Goal: Book appointment/travel/reservation

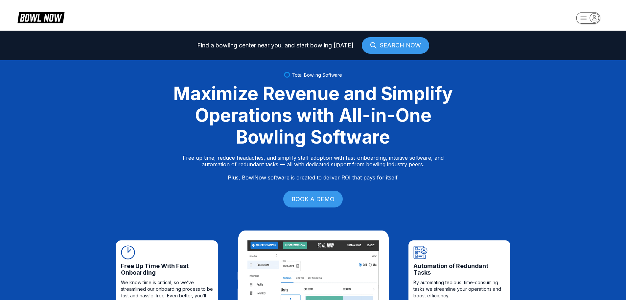
click at [586, 21] on rect "button" at bounding box center [588, 18] width 24 height 12
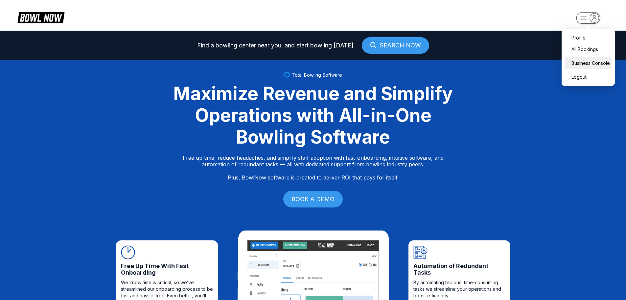
click at [587, 65] on div "Business Console" at bounding box center [588, 63] width 47 height 12
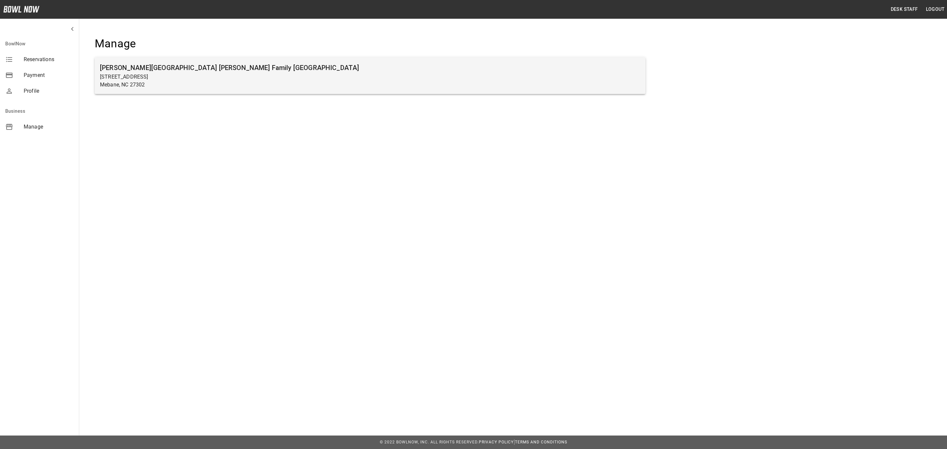
click at [283, 78] on p "[STREET_ADDRESS]" at bounding box center [370, 77] width 540 height 8
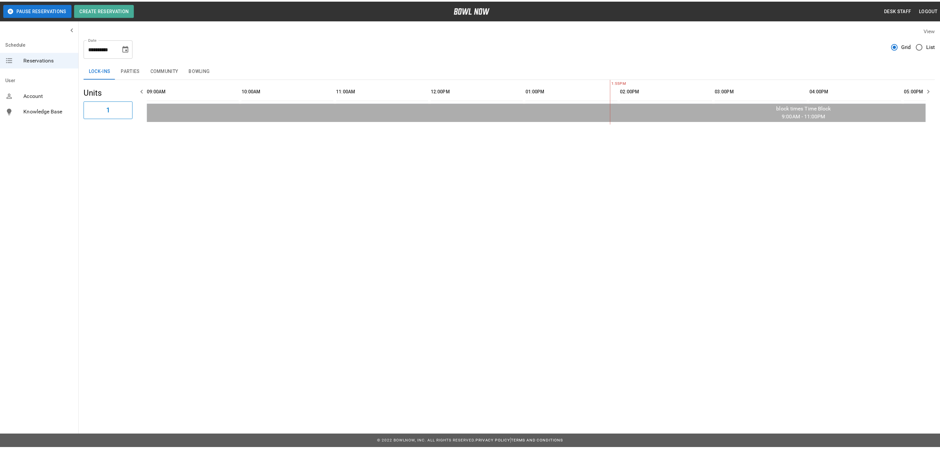
scroll to position [0, 381]
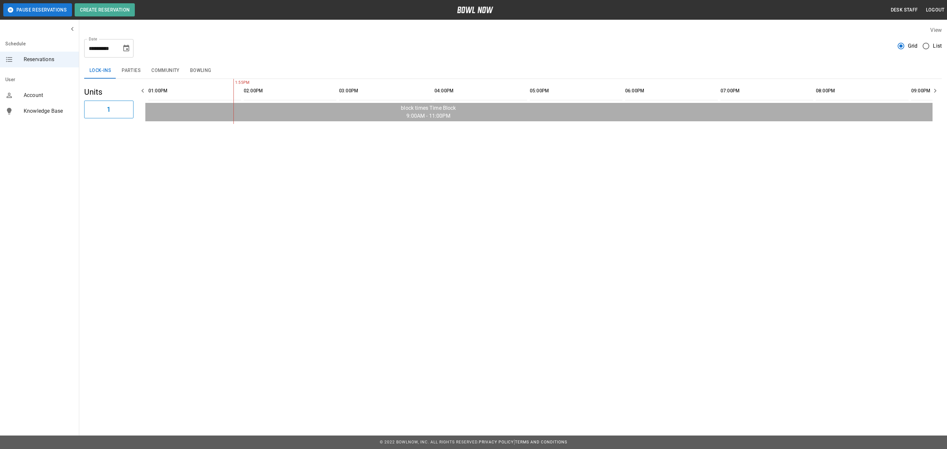
click at [200, 69] on button "Bowling" at bounding box center [201, 71] width 32 height 16
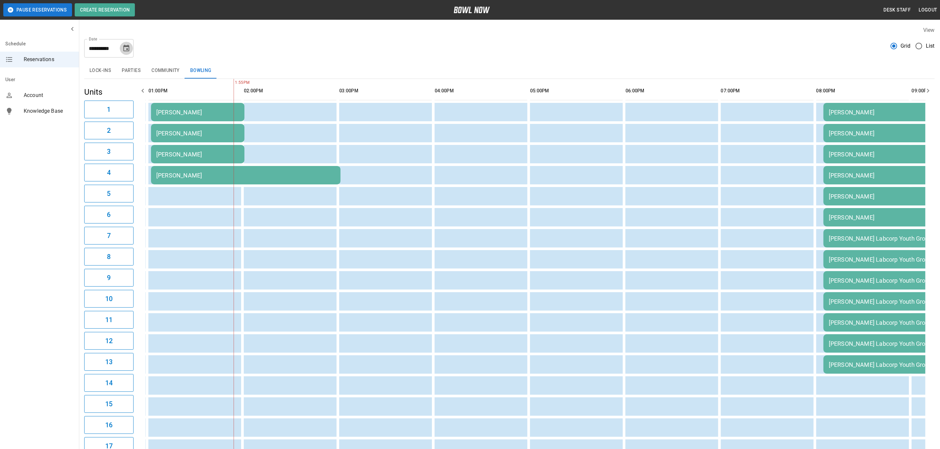
click at [127, 47] on icon "Choose date, selected date is Oct 10, 2025" at bounding box center [126, 48] width 8 height 8
click at [144, 66] on icon "Next month" at bounding box center [144, 68] width 8 height 8
click at [128, 107] on button "7" at bounding box center [127, 108] width 12 height 12
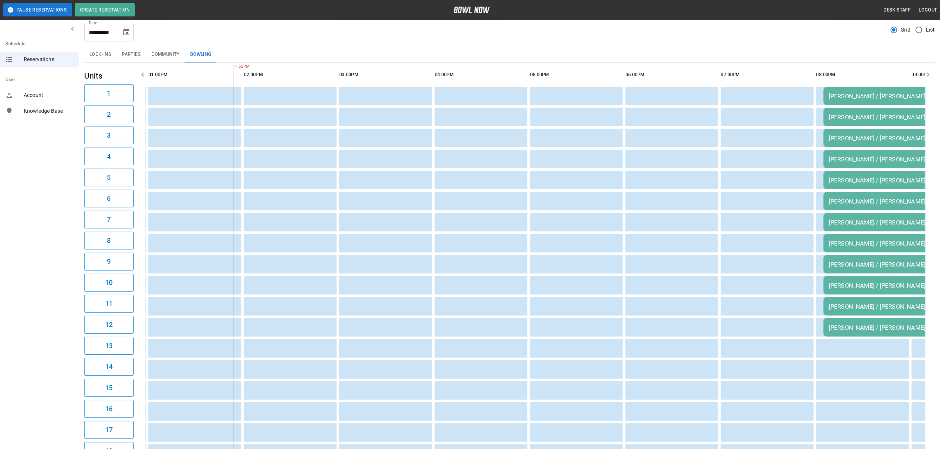
scroll to position [0, 0]
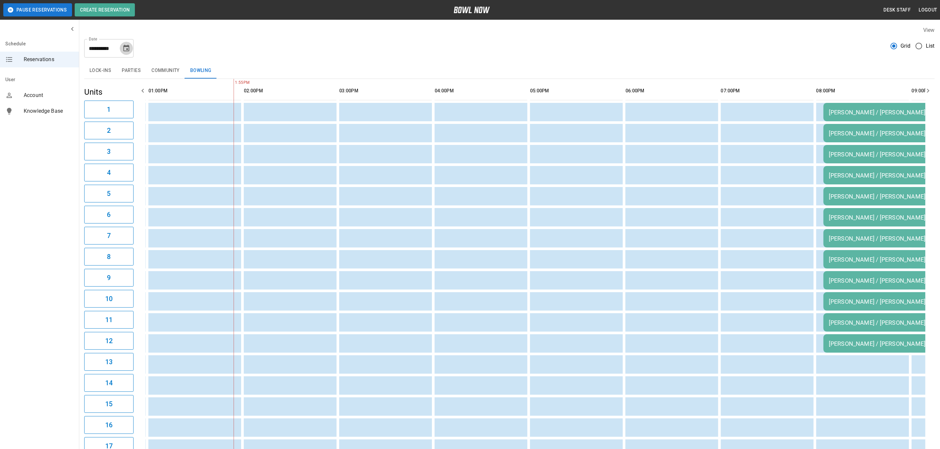
click at [125, 52] on button "Choose date, selected date is Nov 7, 2025" at bounding box center [126, 48] width 13 height 13
click at [127, 116] on button "14" at bounding box center [127, 120] width 12 height 12
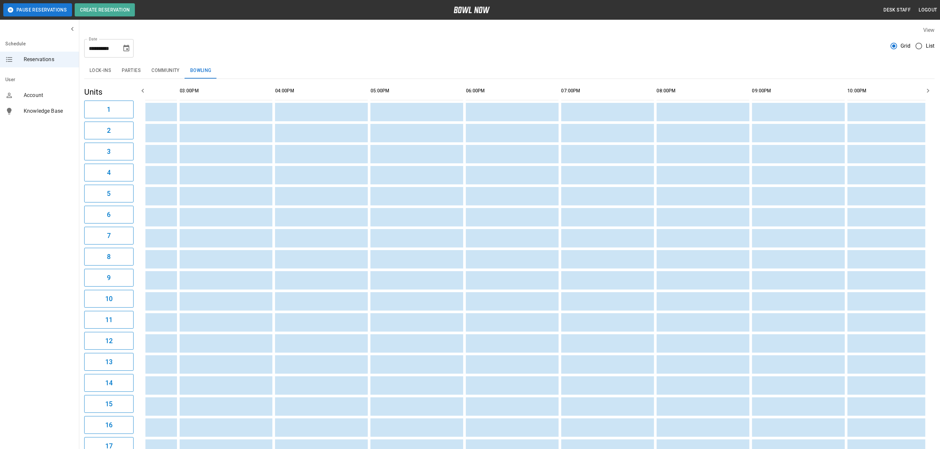
click at [126, 43] on button "Choose date, selected date is Nov 14, 2025" at bounding box center [126, 48] width 13 height 13
click at [128, 67] on icon "Previous month" at bounding box center [127, 68] width 8 height 8
click at [129, 111] on button "10" at bounding box center [127, 108] width 12 height 12
type input "**********"
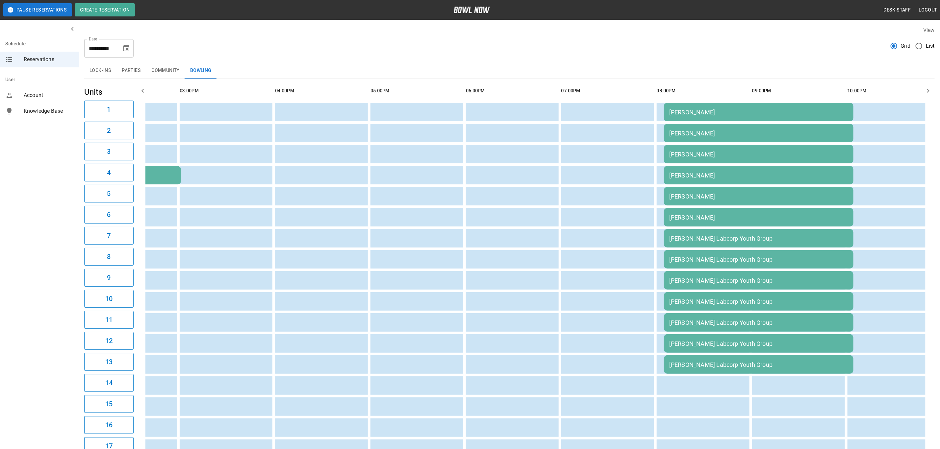
click at [170, 175] on div "[PERSON_NAME]" at bounding box center [86, 175] width 179 height 7
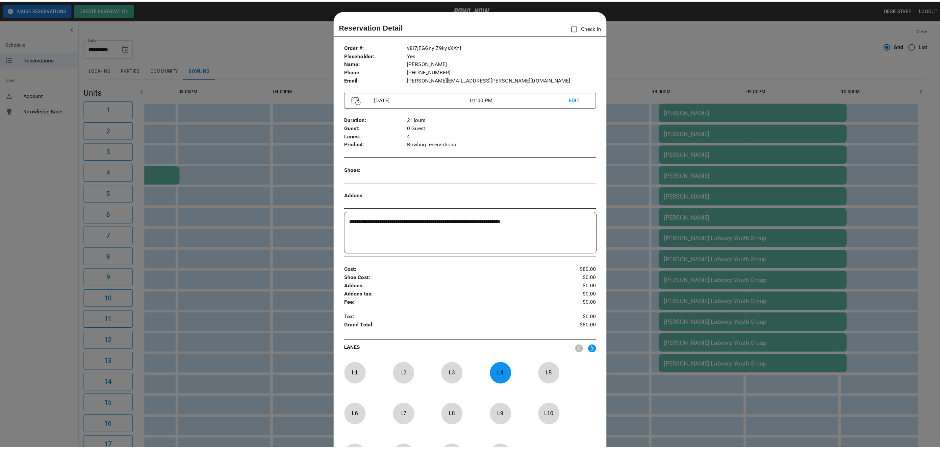
scroll to position [10, 0]
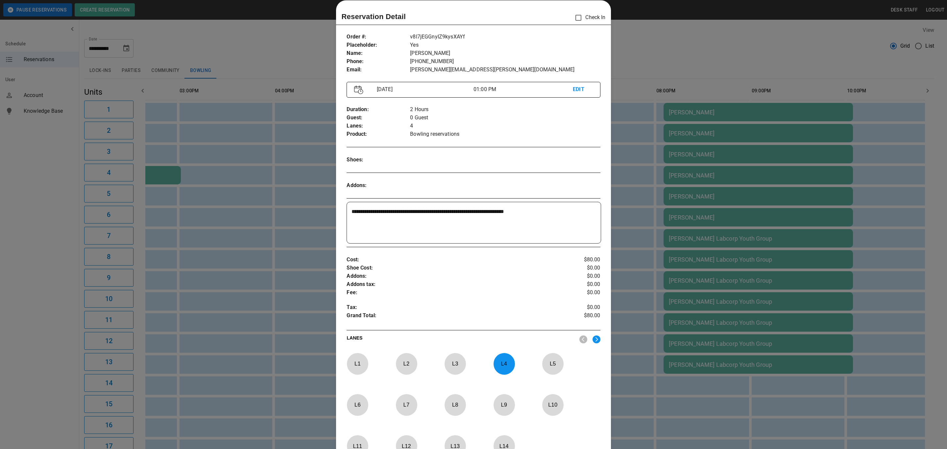
click at [282, 256] on div at bounding box center [473, 224] width 947 height 449
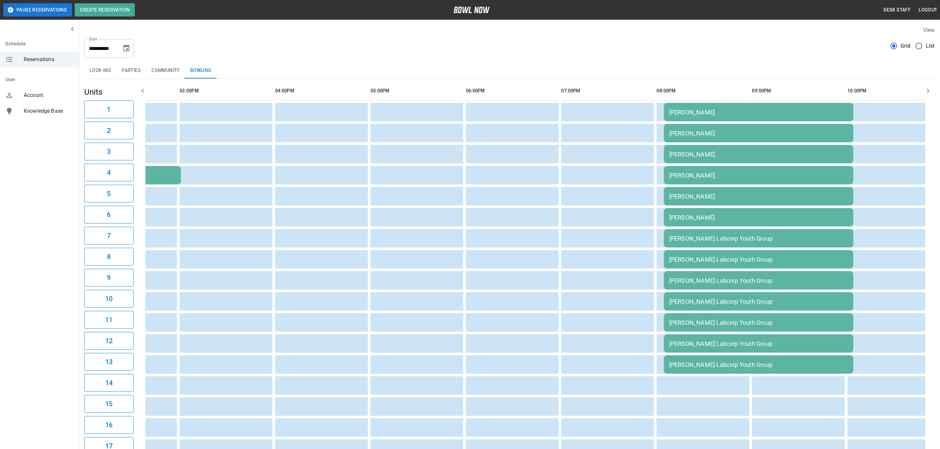
click at [317, 57] on div "**********" at bounding box center [509, 46] width 850 height 24
